Goal: Task Accomplishment & Management: Use online tool/utility

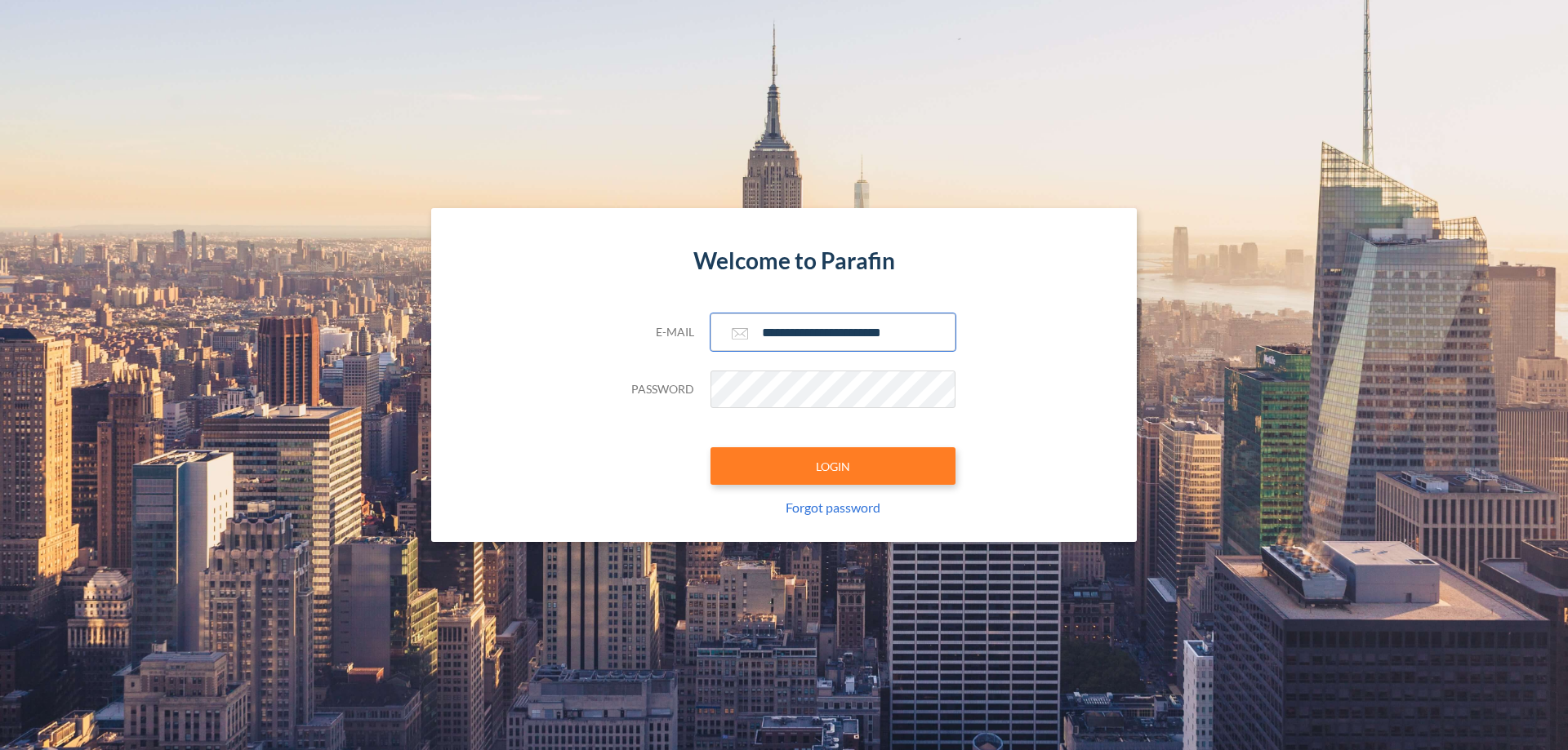
type input "**********"
click at [833, 466] on button "LOGIN" at bounding box center [832, 466] width 245 height 38
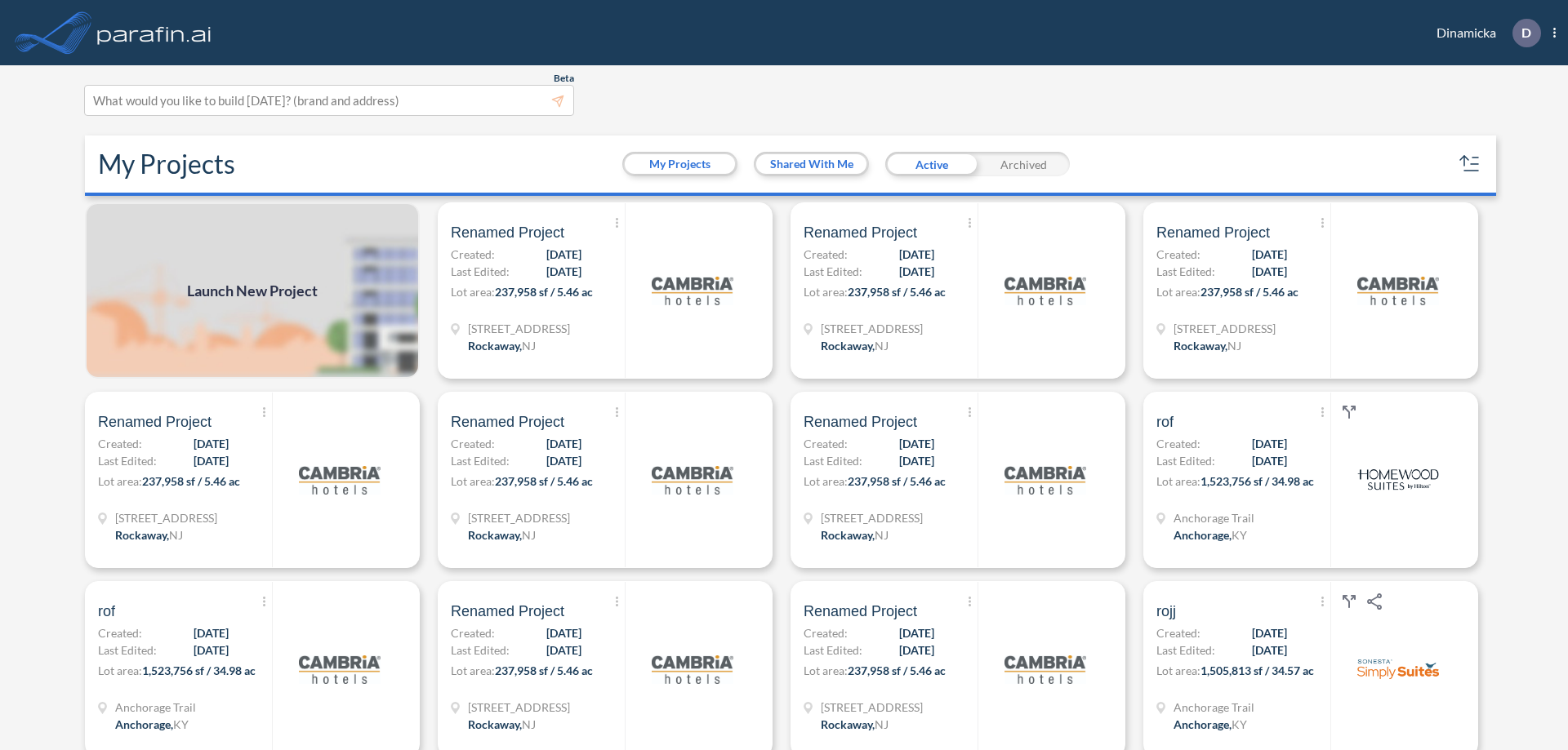
scroll to position [4, 0]
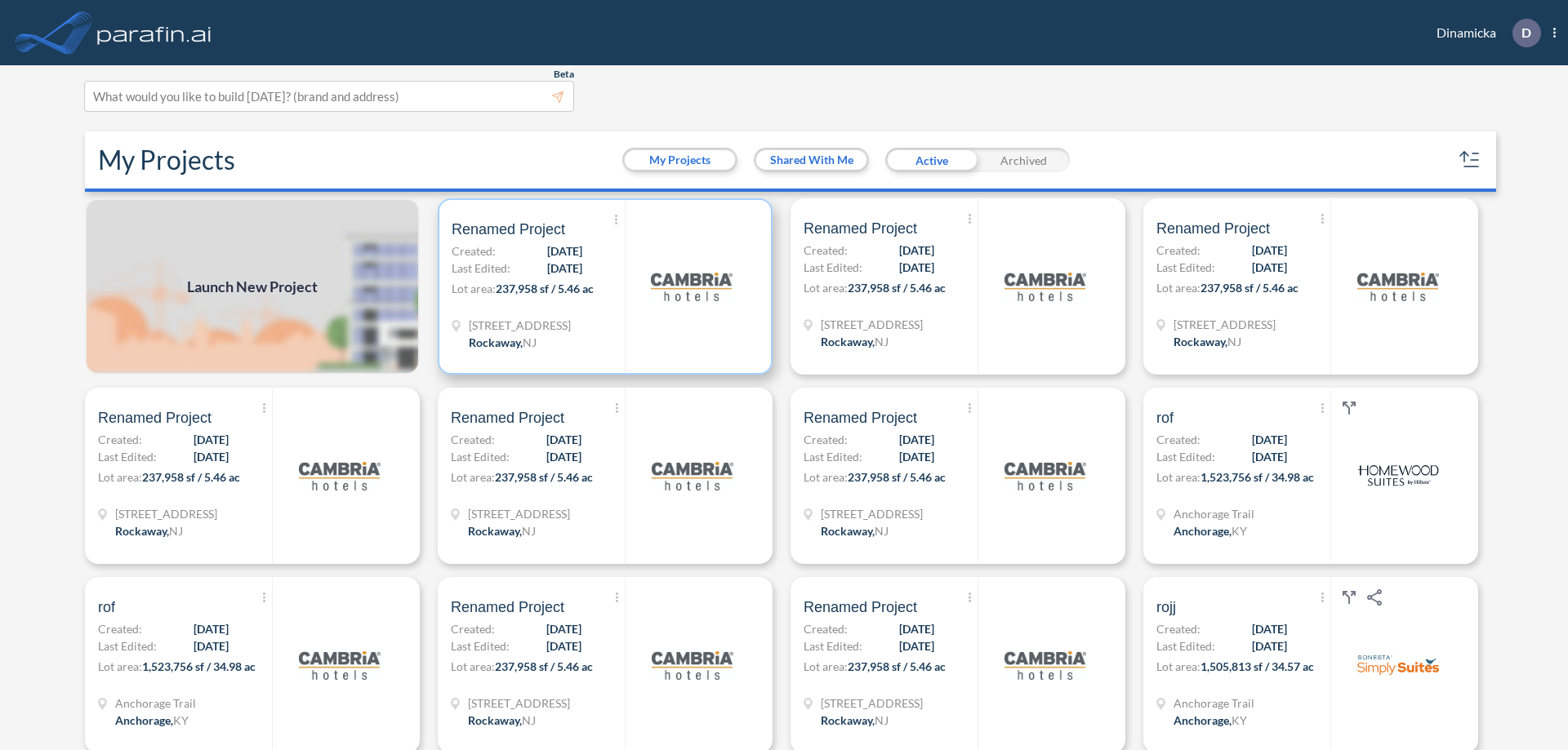
click at [602, 286] on p "Lot area: 237,958 sf / 5.46 ac" at bounding box center [538, 292] width 173 height 24
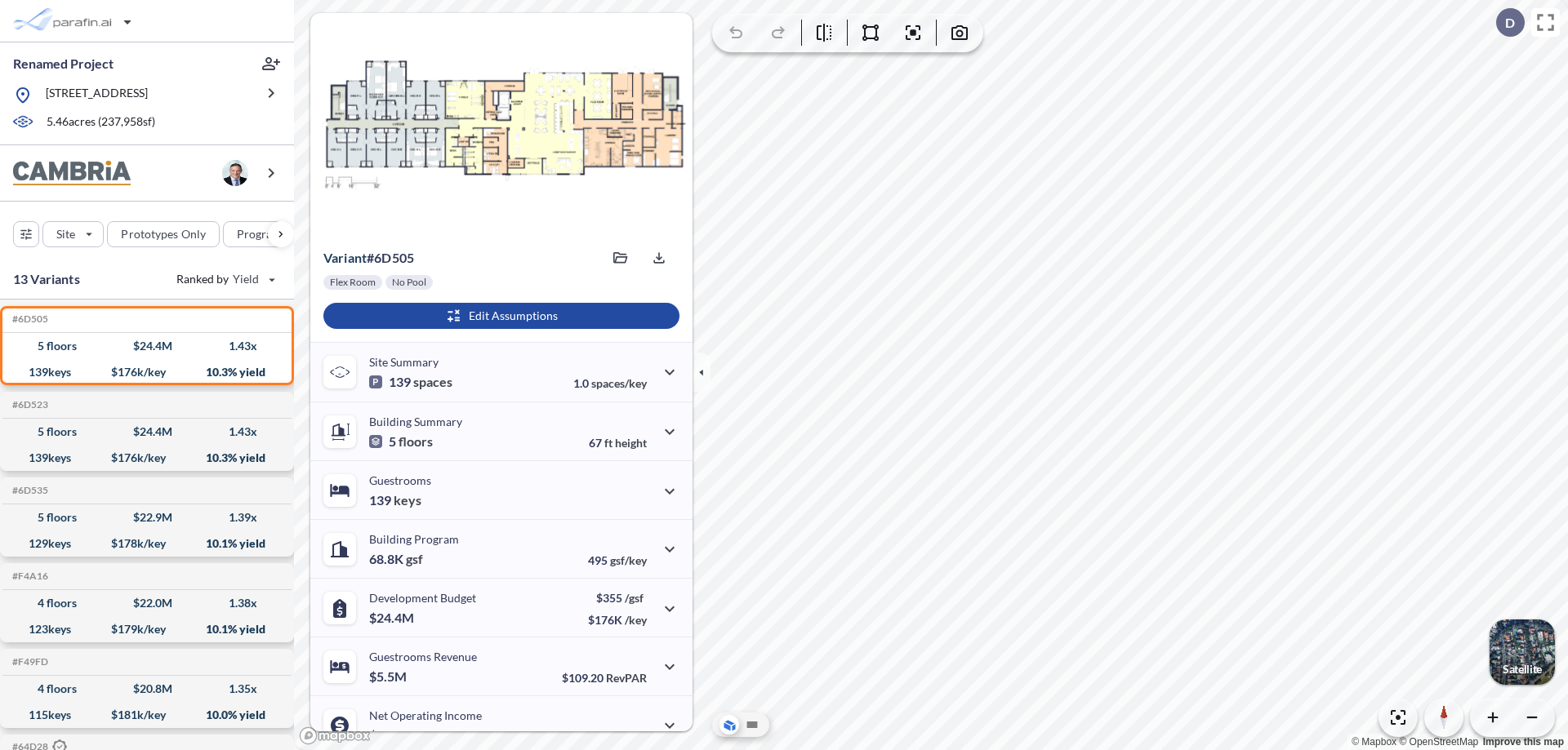
scroll to position [82, 0]
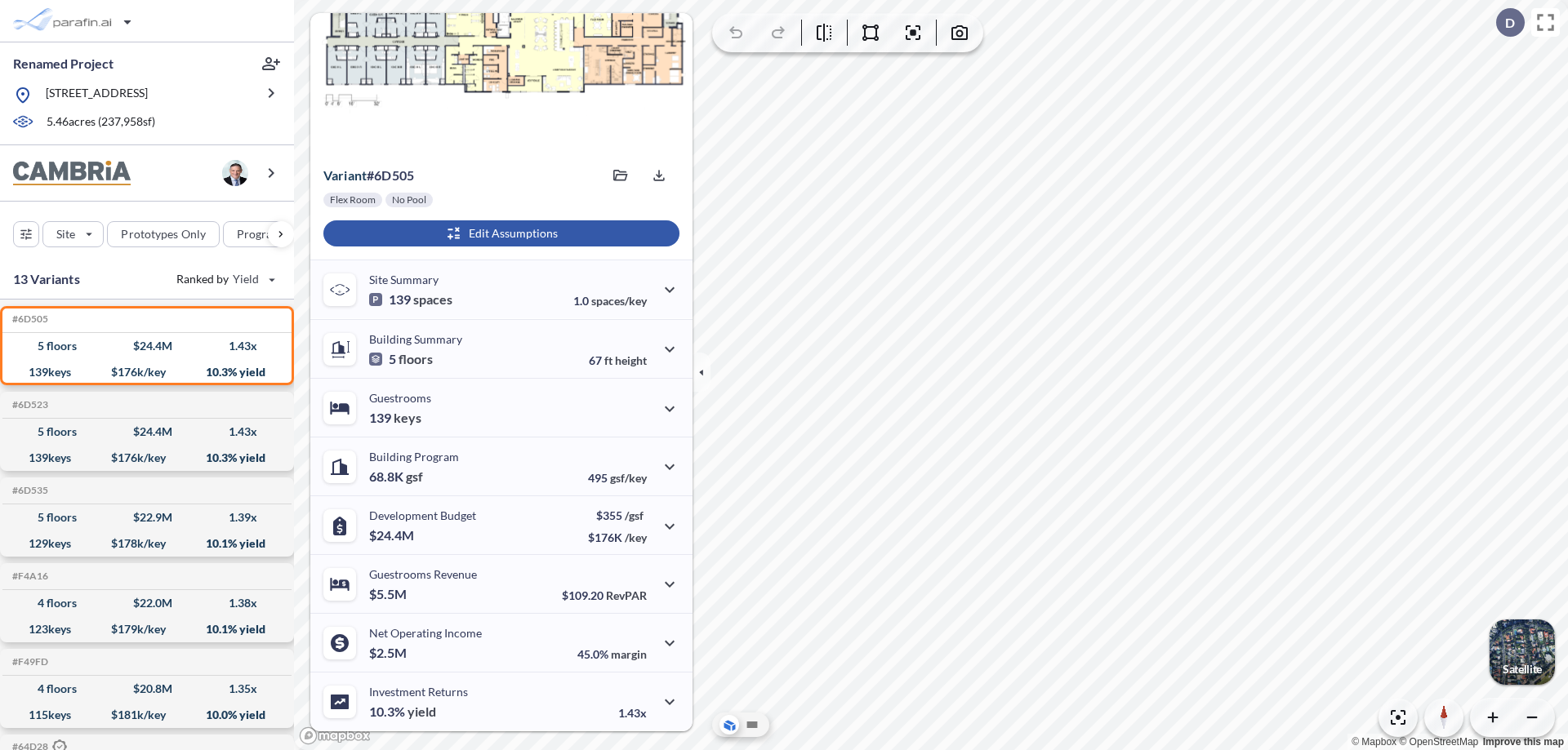
click at [499, 233] on div "button" at bounding box center [501, 234] width 356 height 27
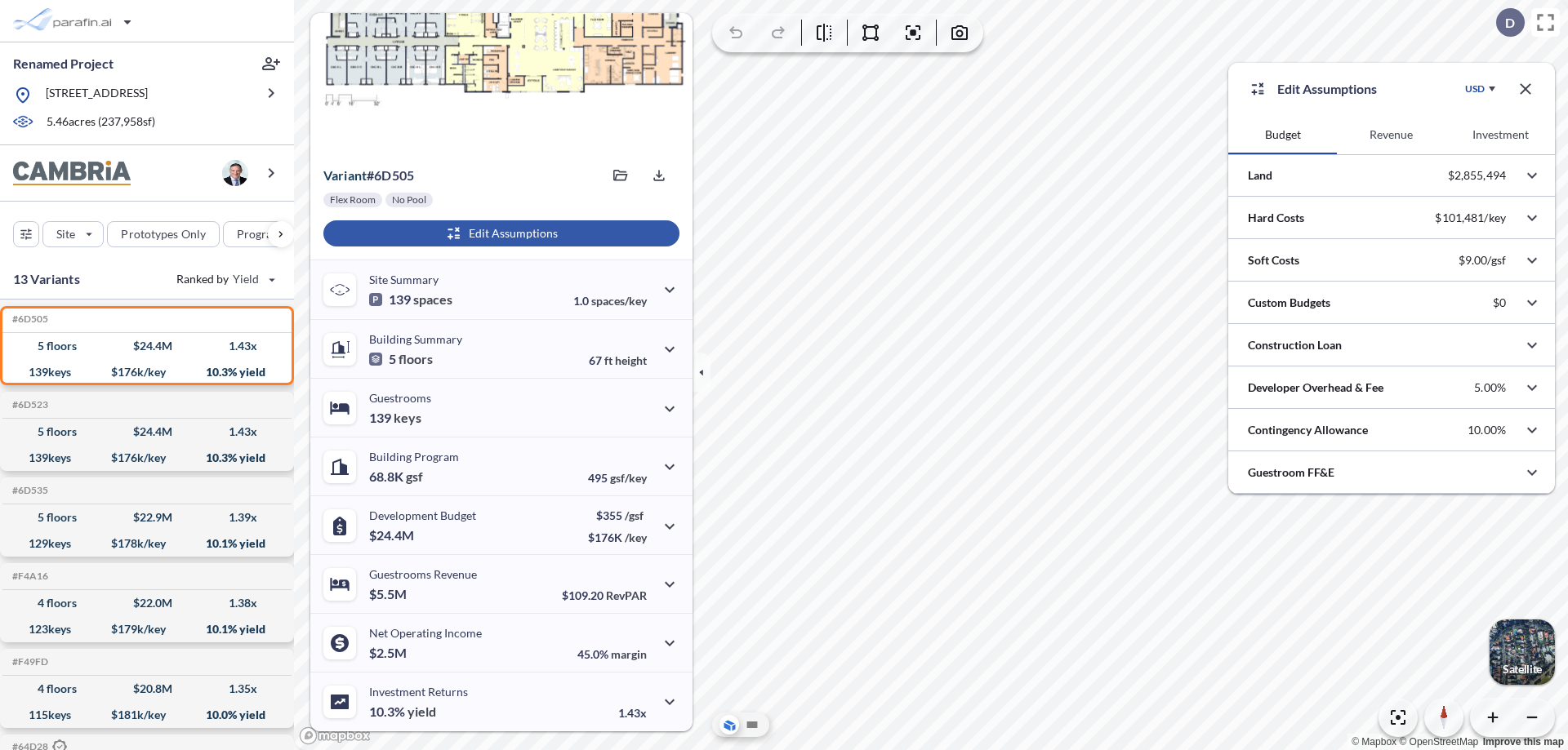
click at [1390, 135] on button "Revenue" at bounding box center [1390, 134] width 109 height 39
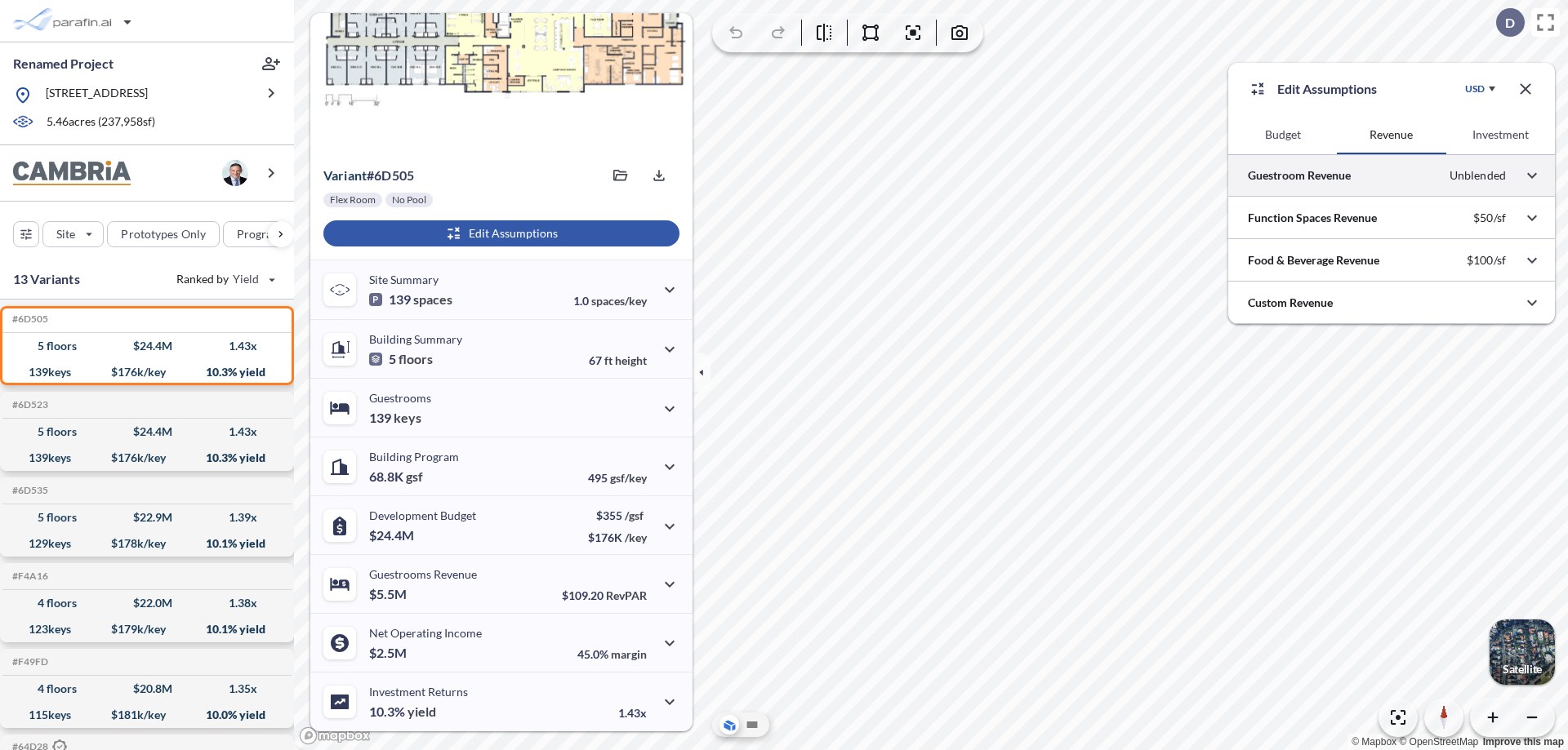
click at [1391, 176] on div at bounding box center [1391, 175] width 327 height 42
